Goal: Task Accomplishment & Management: Complete application form

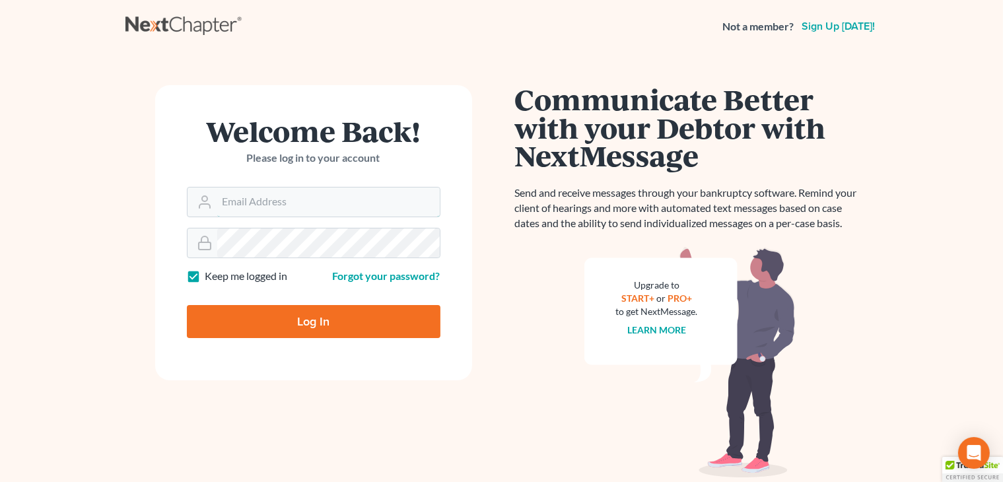
type input "[PERSON_NAME][EMAIL_ADDRESS][DOMAIN_NAME]"
click at [353, 326] on input "Log In" at bounding box center [314, 321] width 254 height 33
type input "Thinking..."
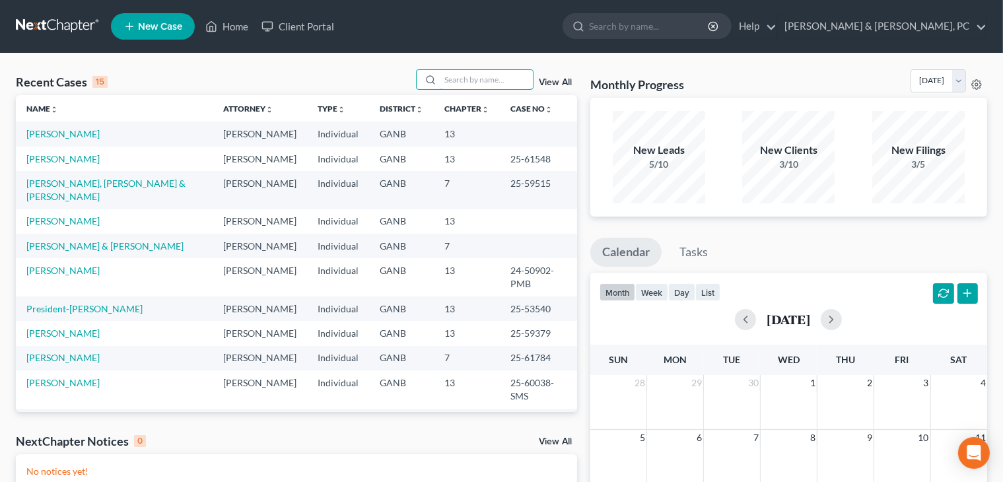
drag, startPoint x: 487, startPoint y: 82, endPoint x: 481, endPoint y: 55, distance: 27.2
click at [481, 55] on div "Recent Cases 15 View All Name unfold_more expand_more expand_less Attorney unfo…" at bounding box center [501, 395] width 1003 height 685
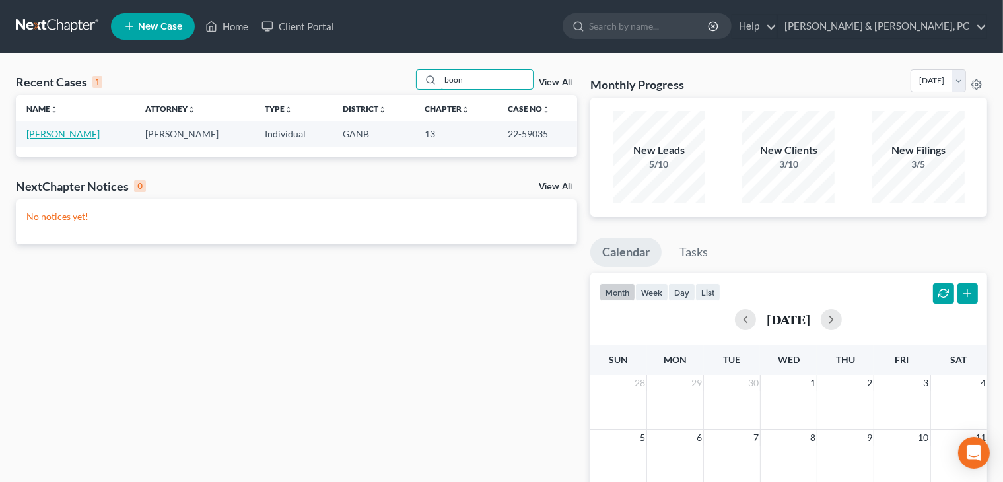
type input "boon"
click at [77, 135] on link "Boone, Shannon" at bounding box center [62, 133] width 73 height 11
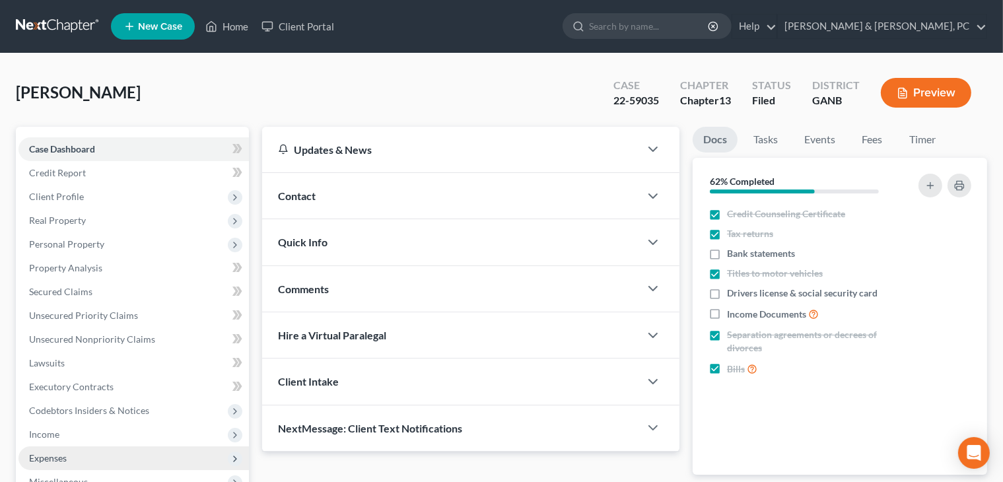
click at [88, 454] on span "Expenses" at bounding box center [133, 458] width 230 height 24
click at [130, 475] on link "Home" at bounding box center [147, 482] width 204 height 24
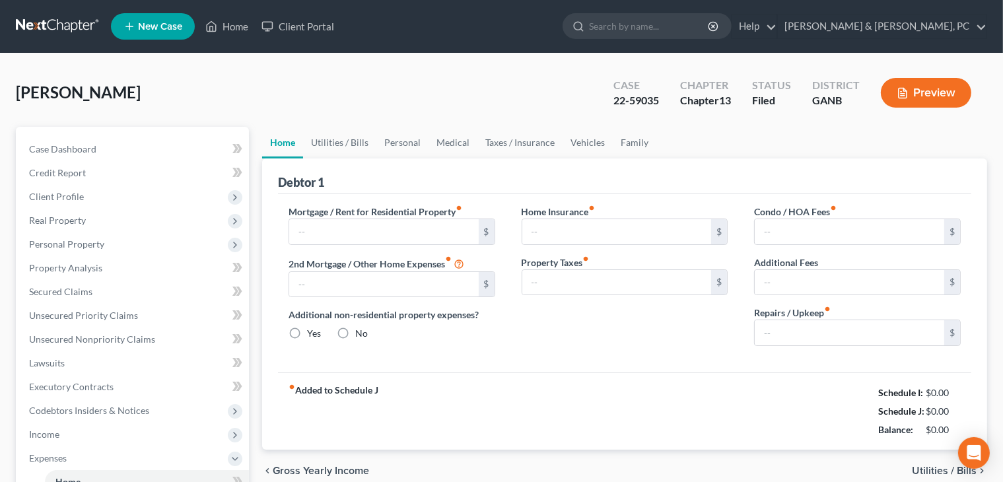
type input "1,295.00"
type input "0.00"
radio input "true"
type input "0.00"
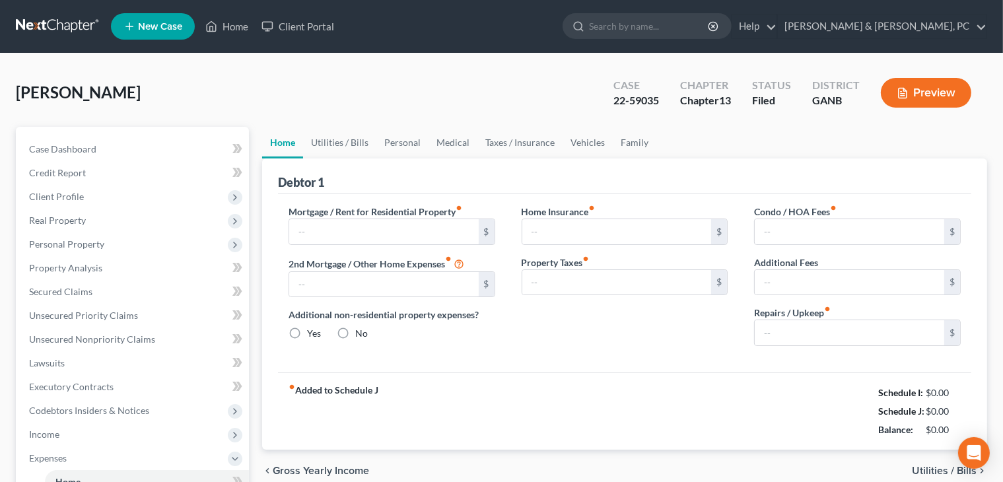
type input "0.00"
type input "50.00"
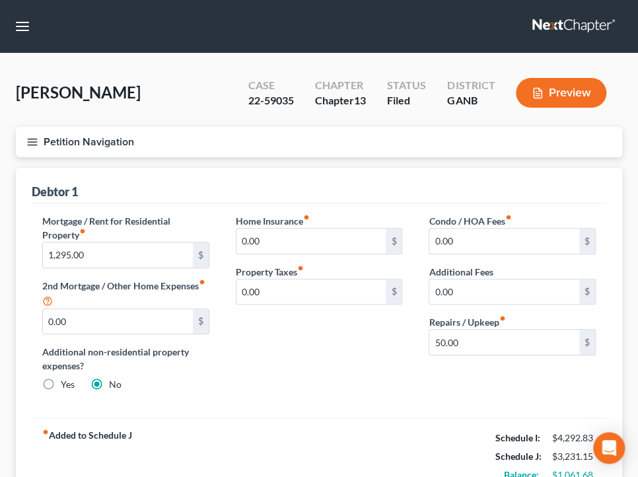
click at [403, 197] on div "Debtor 1" at bounding box center [319, 186] width 574 height 36
click at [123, 247] on input "1,295.00" at bounding box center [118, 254] width 150 height 25
type input "980"
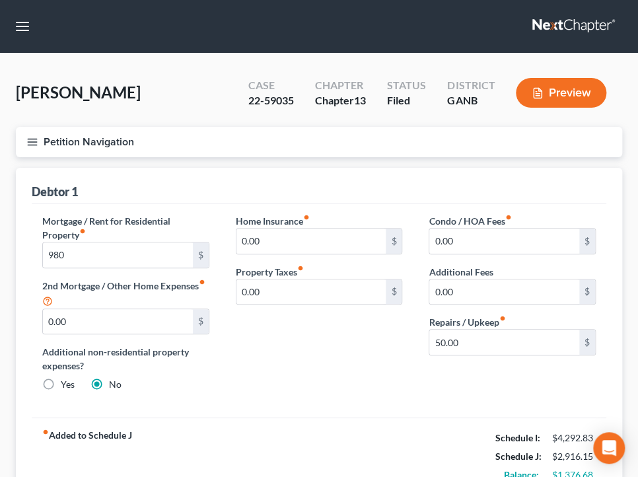
drag, startPoint x: 356, startPoint y: 349, endPoint x: 401, endPoint y: 345, distance: 44.4
click at [356, 349] on div "Home Insurance fiber_manual_record 0.00 $ Property Taxes fiber_manual_record 0.…" at bounding box center [318, 308] width 193 height 188
click at [471, 341] on input "50.00" at bounding box center [504, 341] width 150 height 25
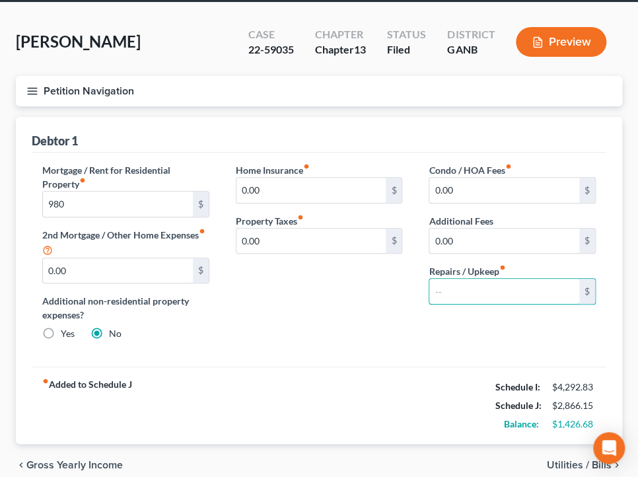
scroll to position [68, 0]
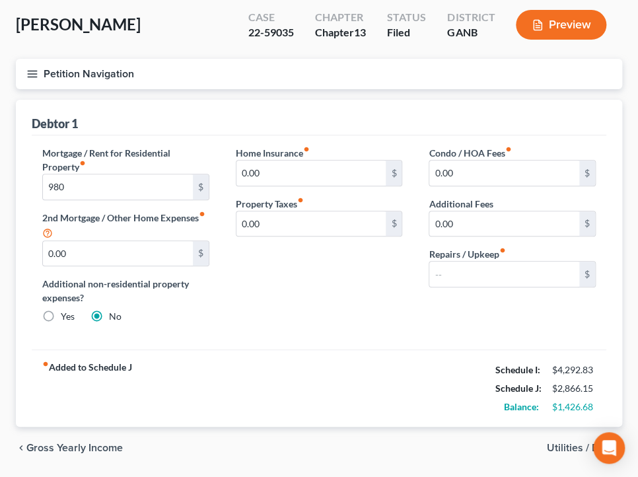
click at [560, 445] on span "Utilities / Bills" at bounding box center [579, 447] width 65 height 11
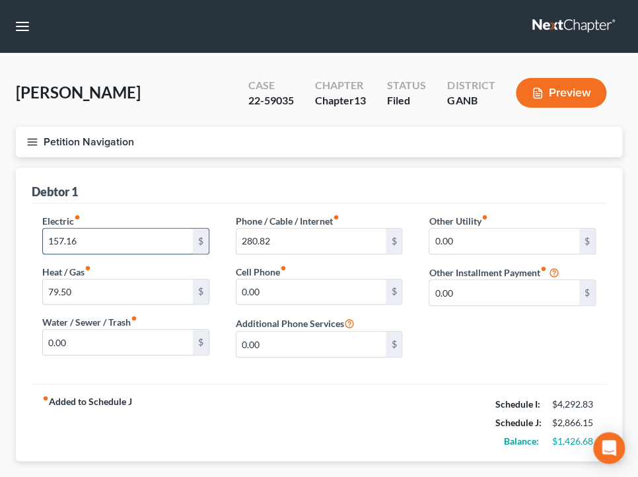
click at [153, 244] on input "157.16" at bounding box center [118, 240] width 150 height 25
type input "100"
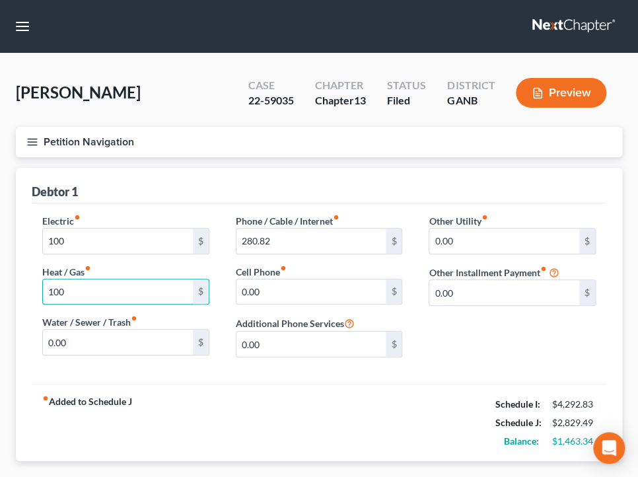
type input "100"
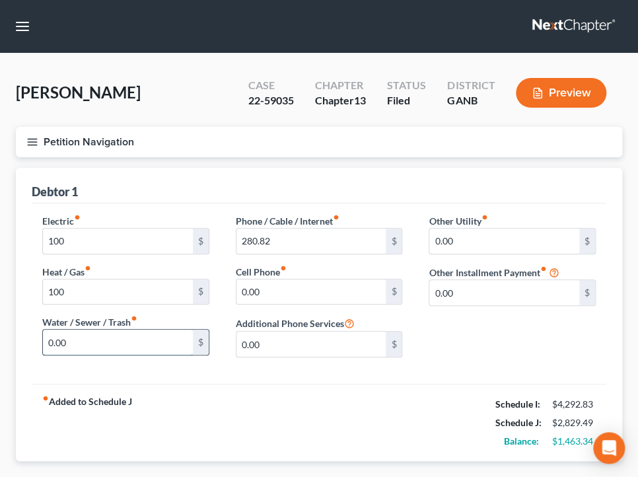
click at [158, 338] on input "0.00" at bounding box center [118, 341] width 150 height 25
type input "30"
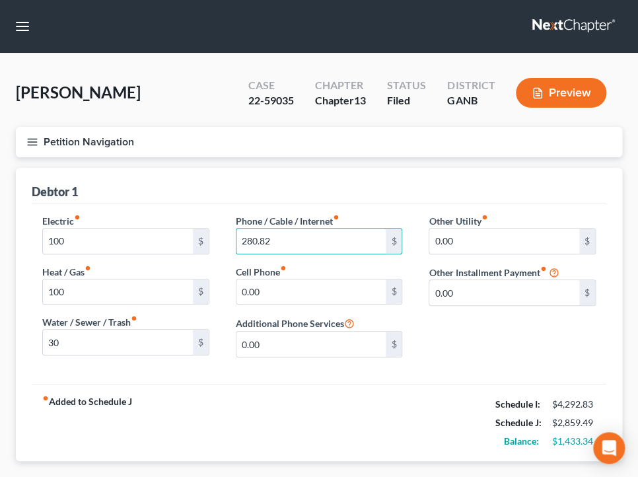
click at [364, 257] on div "Phone / Cable / Internet fiber_manual_record 280.82 $ Cell Phone fiber_manual_r…" at bounding box center [318, 291] width 193 height 154
click at [359, 240] on input "280.82" at bounding box center [311, 240] width 150 height 25
type input "140"
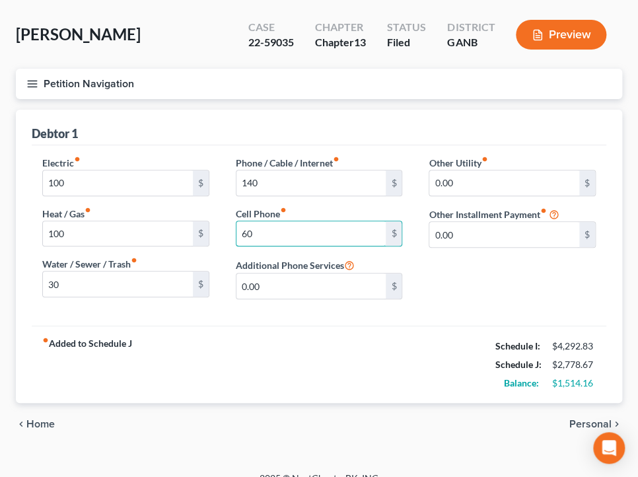
scroll to position [63, 0]
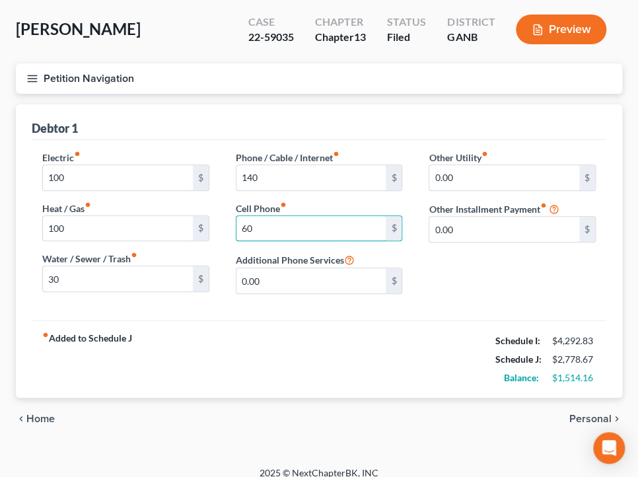
type input "60"
click at [586, 413] on span "Personal" at bounding box center [590, 418] width 42 height 11
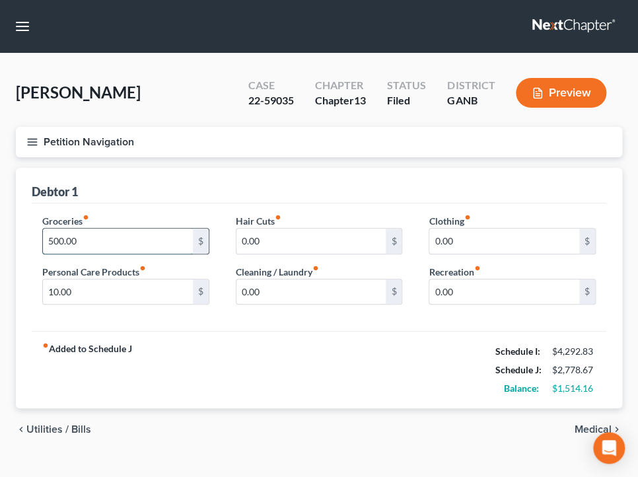
click at [71, 246] on input "500.00" at bounding box center [118, 240] width 150 height 25
type input "200"
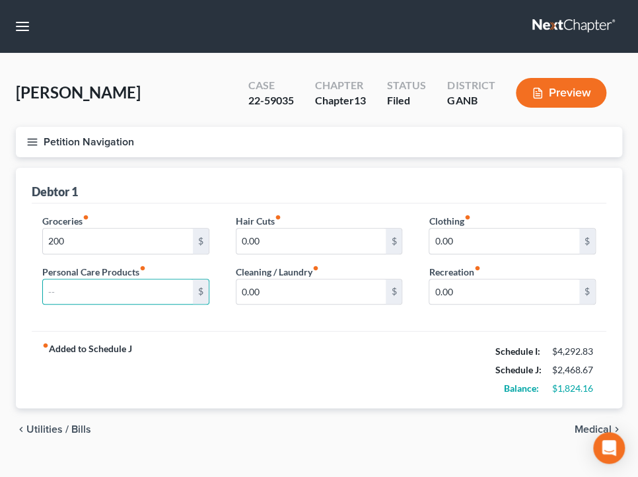
click at [586, 424] on span "Medical" at bounding box center [592, 429] width 37 height 11
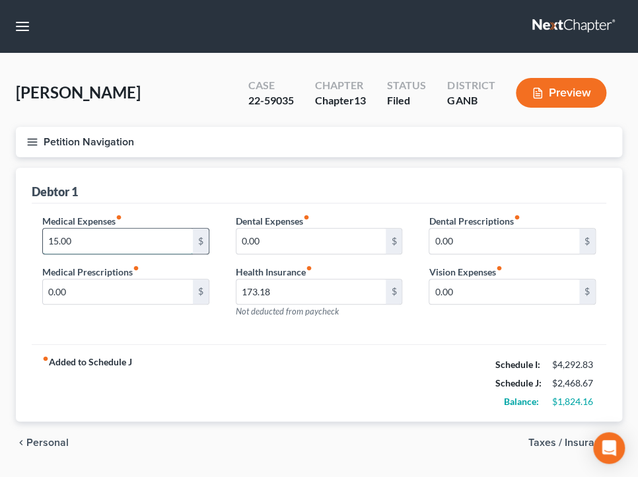
click at [139, 242] on input "15.00" at bounding box center [118, 240] width 150 height 25
type input "39.19"
click at [555, 442] on span "Taxes / Insurance" at bounding box center [569, 442] width 83 height 11
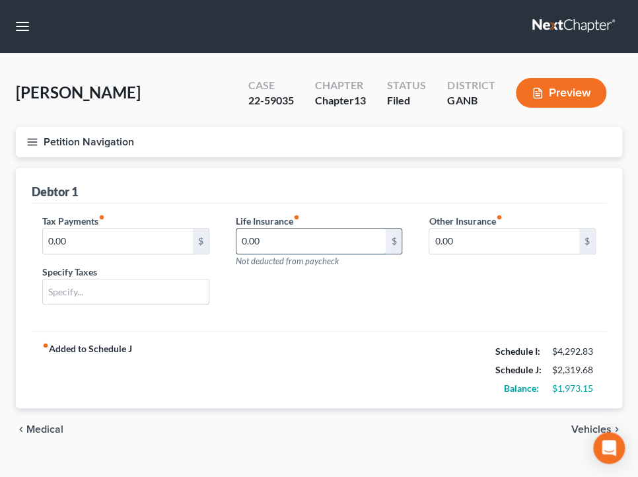
click at [323, 244] on input "0.00" at bounding box center [311, 240] width 150 height 25
type input "4.67"
click at [50, 430] on span "Medical" at bounding box center [44, 429] width 37 height 11
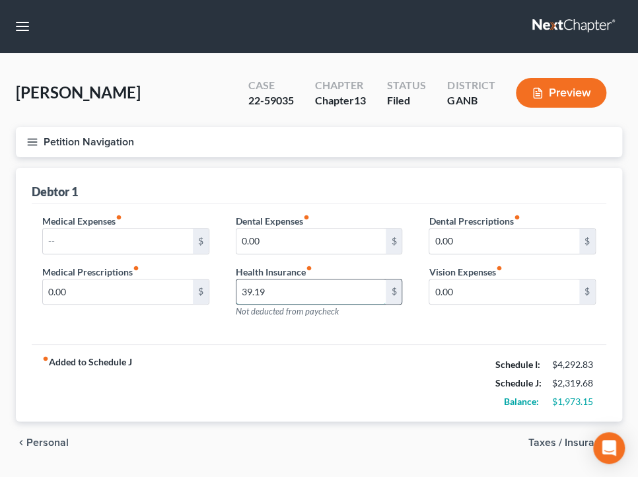
click at [287, 289] on input "39.19" at bounding box center [311, 291] width 150 height 25
click at [552, 444] on span "Taxes / Insurance" at bounding box center [569, 442] width 83 height 11
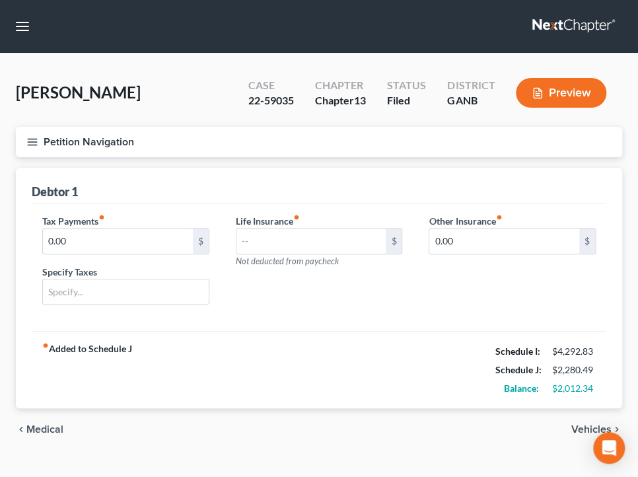
click at [578, 430] on span "Vehicles" at bounding box center [591, 429] width 40 height 11
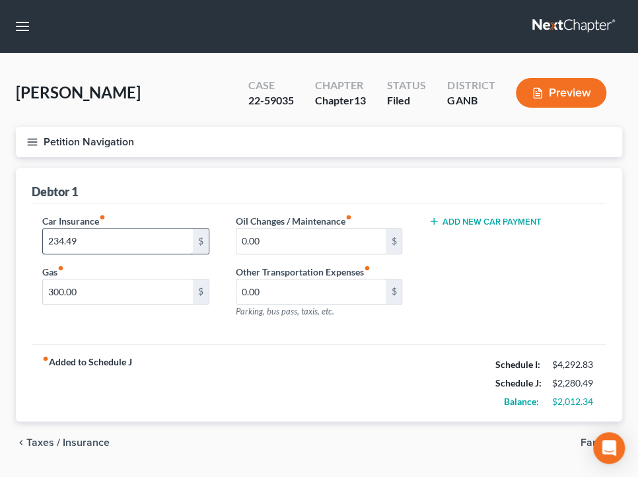
click at [149, 238] on input "234.49" at bounding box center [118, 240] width 150 height 25
type input "113.06"
click at [109, 286] on input "300.00" at bounding box center [118, 291] width 150 height 25
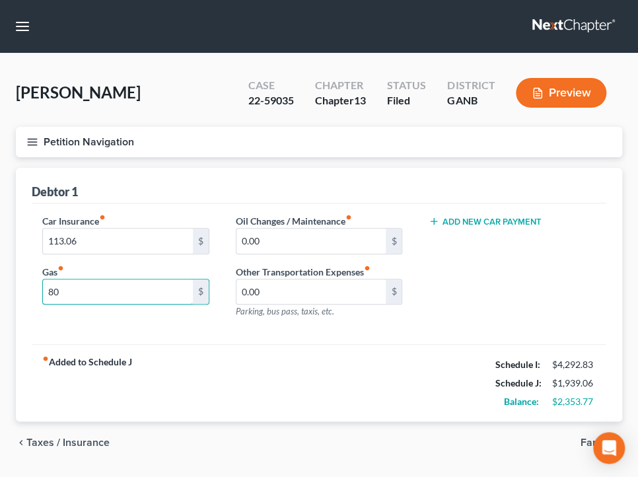
type input "80"
click at [586, 442] on span "Family" at bounding box center [595, 442] width 31 height 11
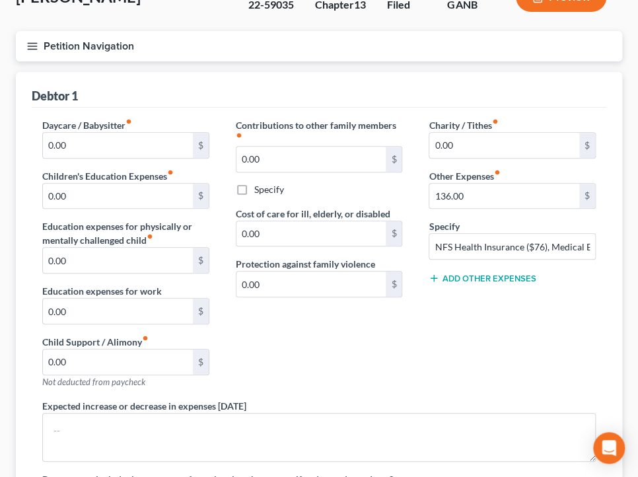
scroll to position [98, 0]
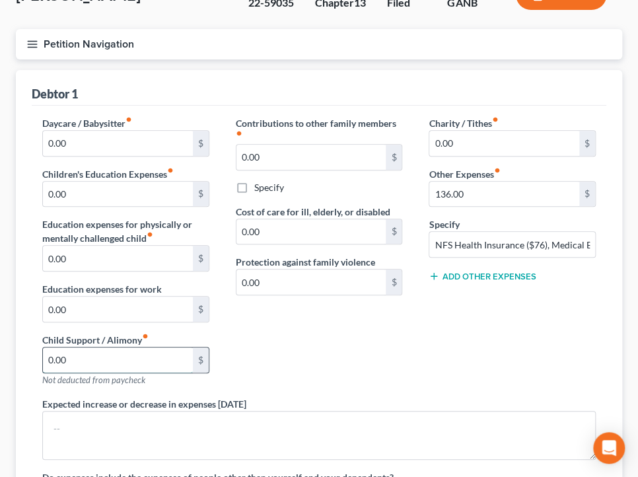
click at [98, 358] on input "0.00" at bounding box center [118, 359] width 150 height 25
type input "1,131"
click at [327, 342] on div "Contributions to other family members fiber_manual_record 0.00 $ Specify Cost o…" at bounding box center [318, 256] width 193 height 281
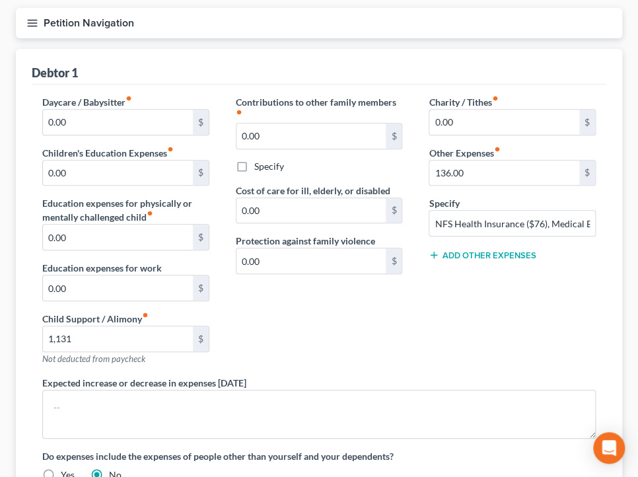
scroll to position [80, 0]
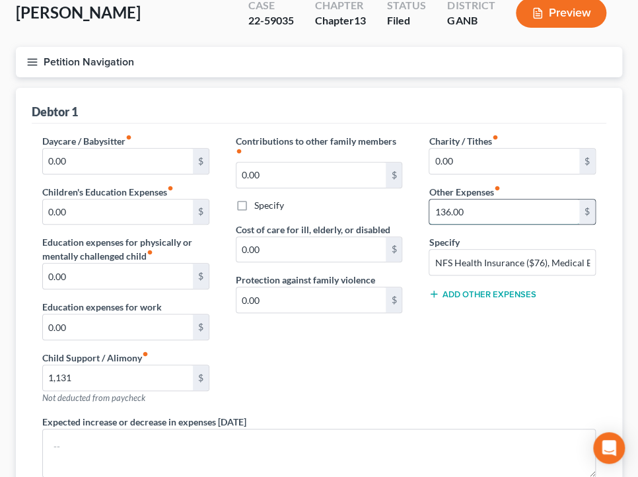
click at [553, 219] on input "136.00" at bounding box center [504, 211] width 150 height 25
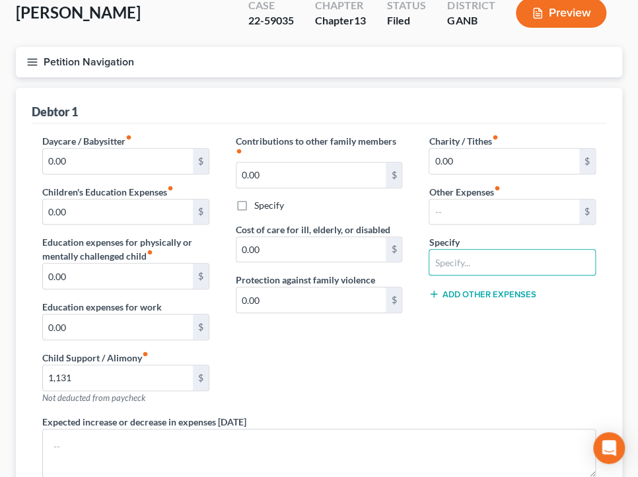
click at [552, 332] on div "Charity / Tithes fiber_manual_record 0.00 $ Other Expenses fiber_manual_record …" at bounding box center [511, 274] width 193 height 281
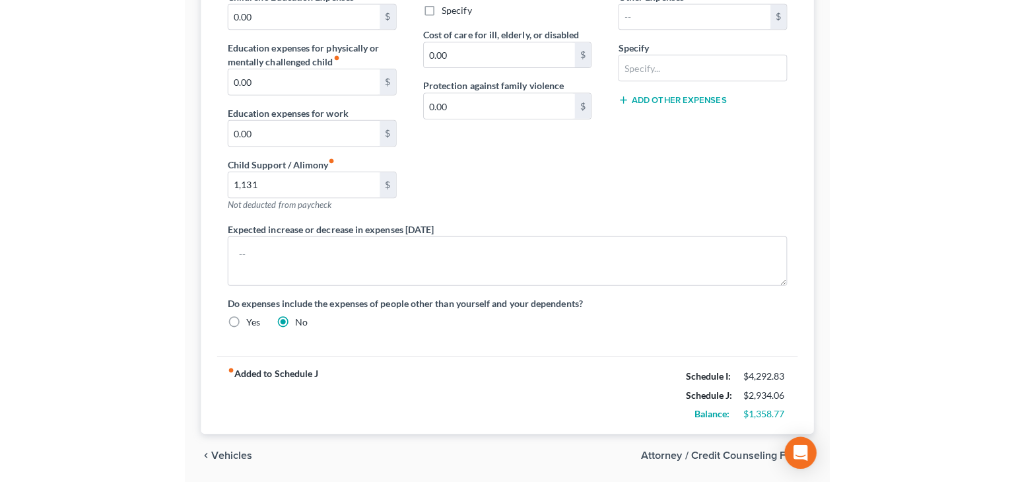
scroll to position [317, 0]
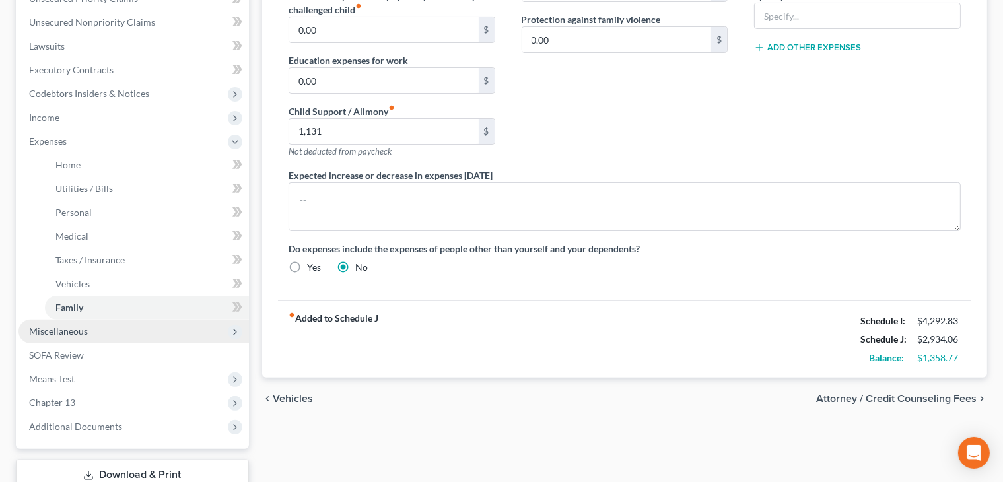
click at [73, 336] on span "Miscellaneous" at bounding box center [133, 332] width 230 height 24
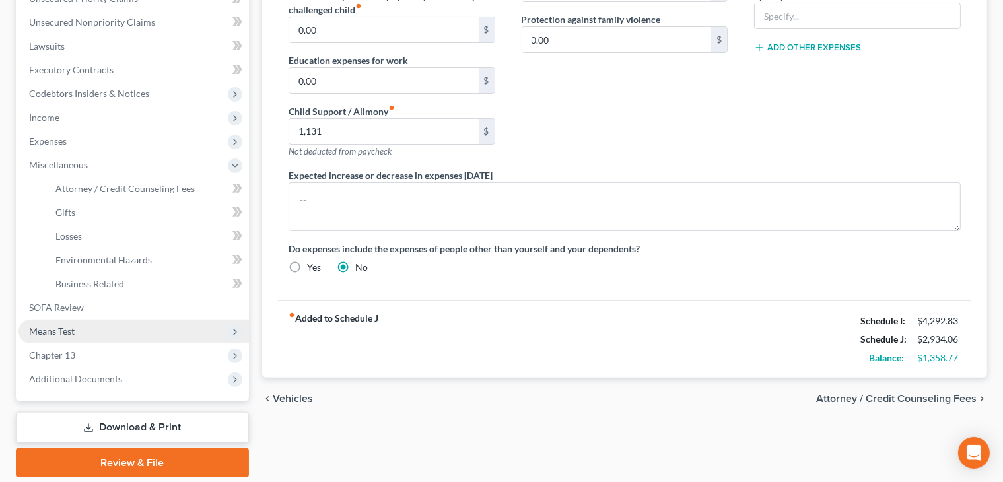
click at [53, 327] on span "Means Test" at bounding box center [52, 330] width 46 height 11
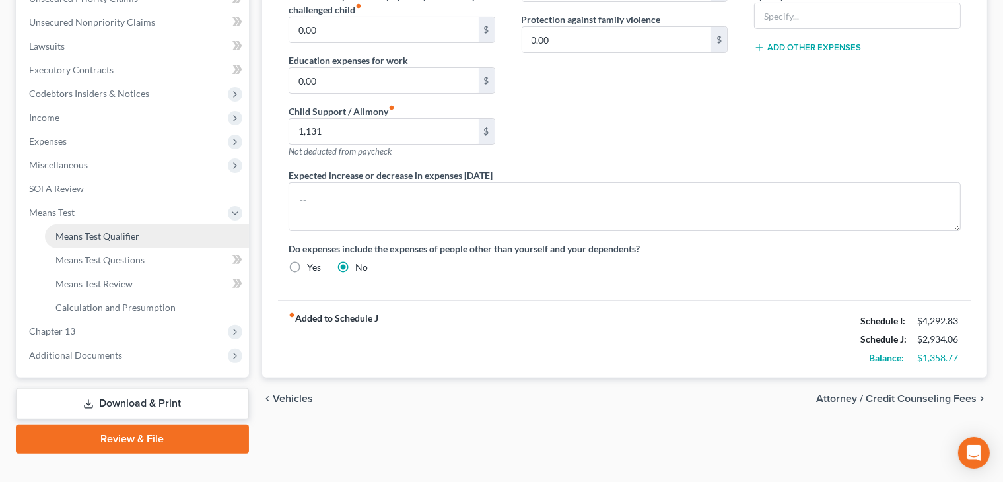
click at [116, 234] on span "Means Test Qualifier" at bounding box center [97, 235] width 84 height 11
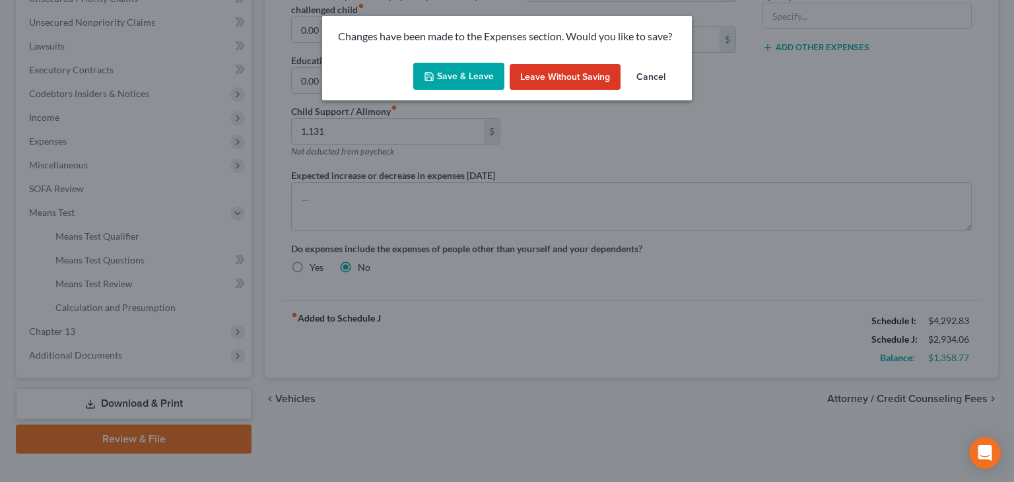
click at [478, 83] on button "Save & Leave" at bounding box center [458, 77] width 91 height 28
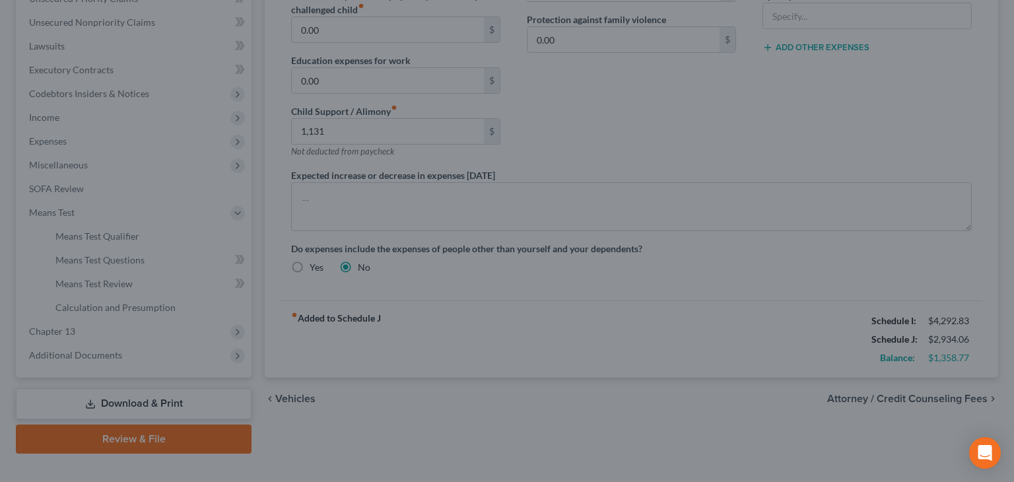
type input "1,131.00"
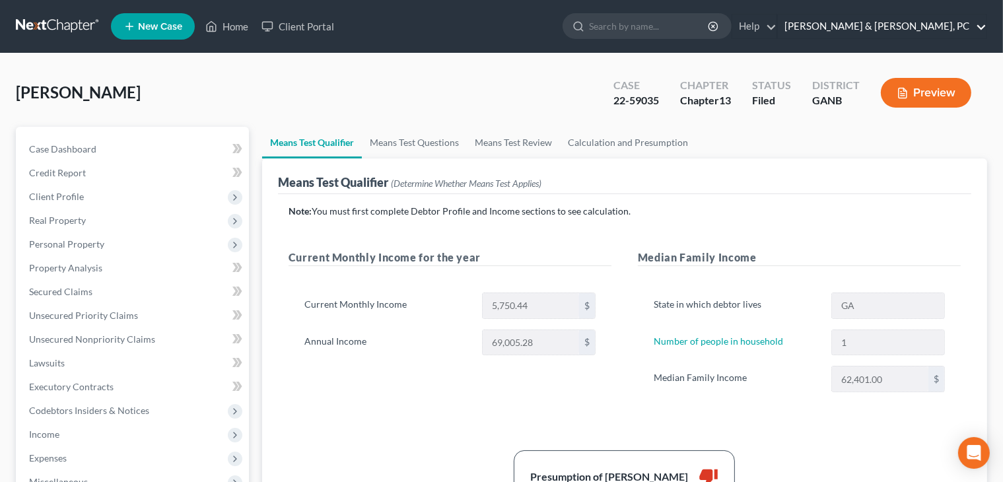
click at [953, 36] on link "Blevins & Hong, PC" at bounding box center [882, 27] width 209 height 24
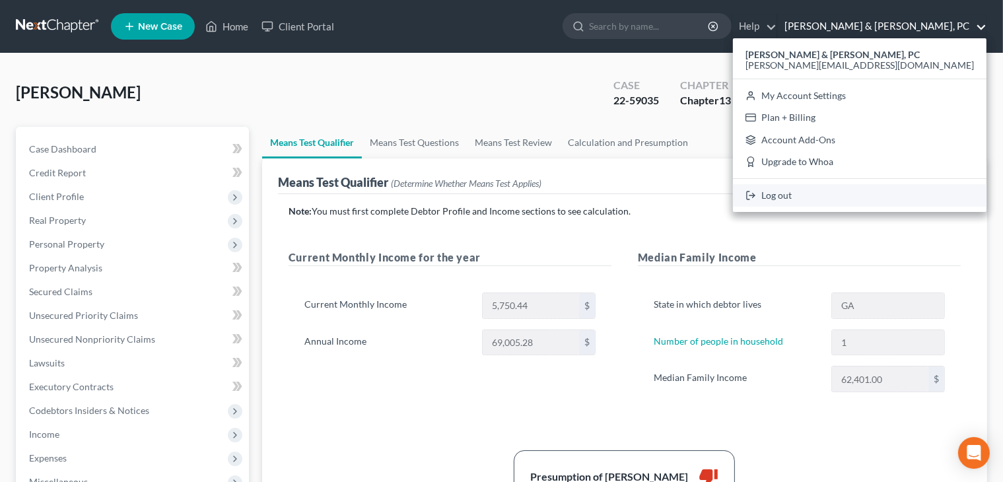
click at [882, 201] on link "Log out" at bounding box center [860, 195] width 254 height 22
